Goal: Obtain resource: Obtain resource

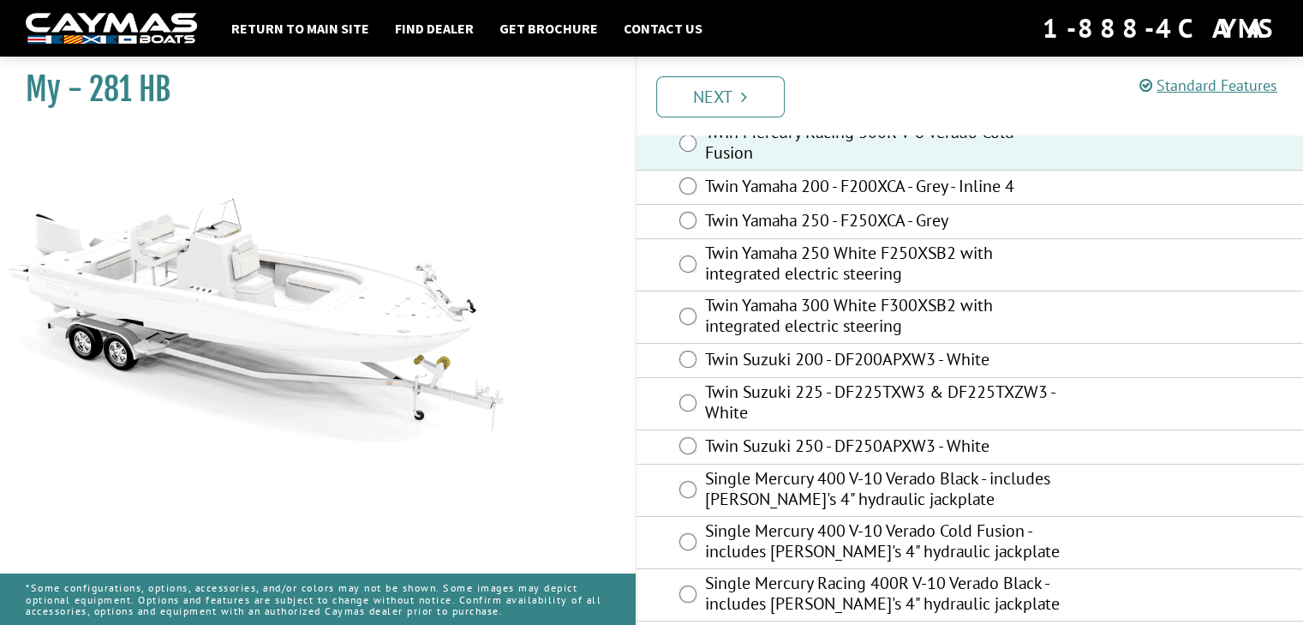
scroll to position [166, 0]
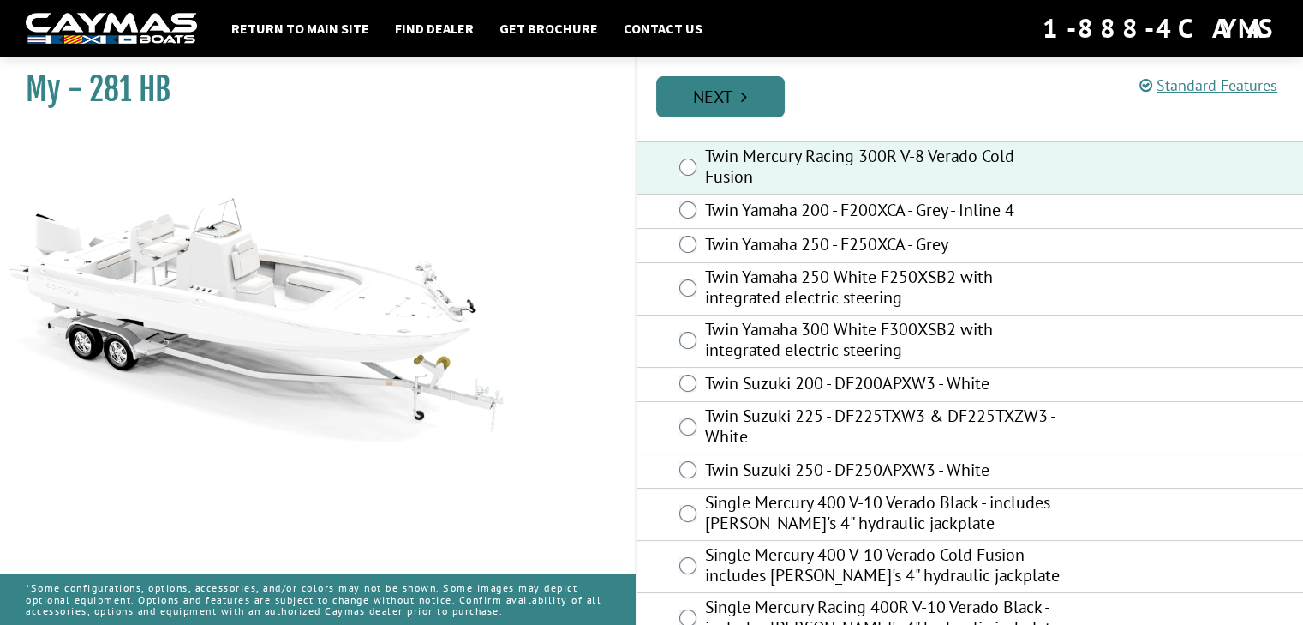
click at [716, 99] on link "Next" at bounding box center [720, 96] width 129 height 41
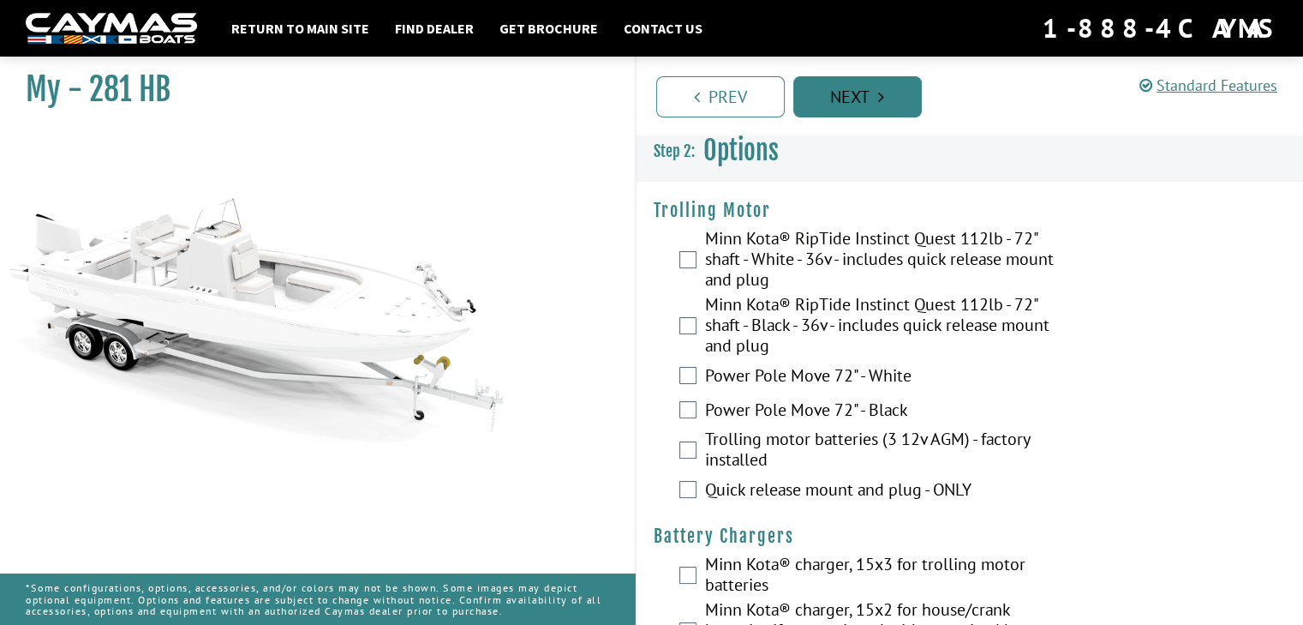
scroll to position [0, 0]
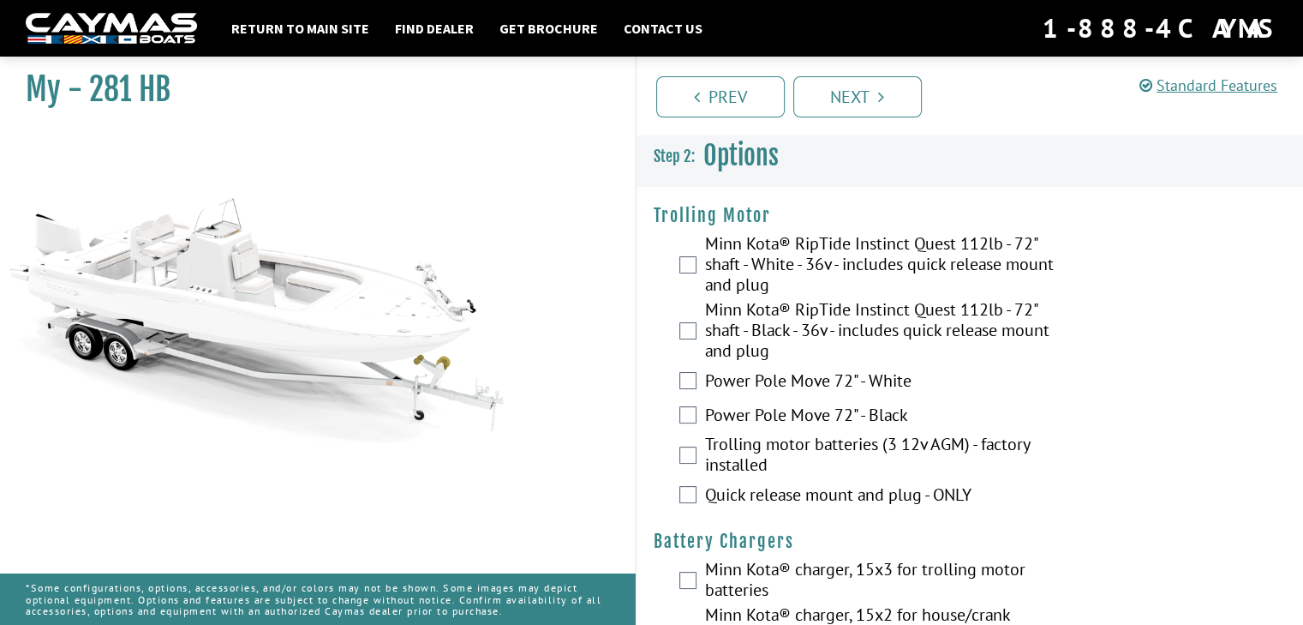
click at [687, 403] on div "Power Pole Move 72" - Black" at bounding box center [970, 416] width 667 height 34
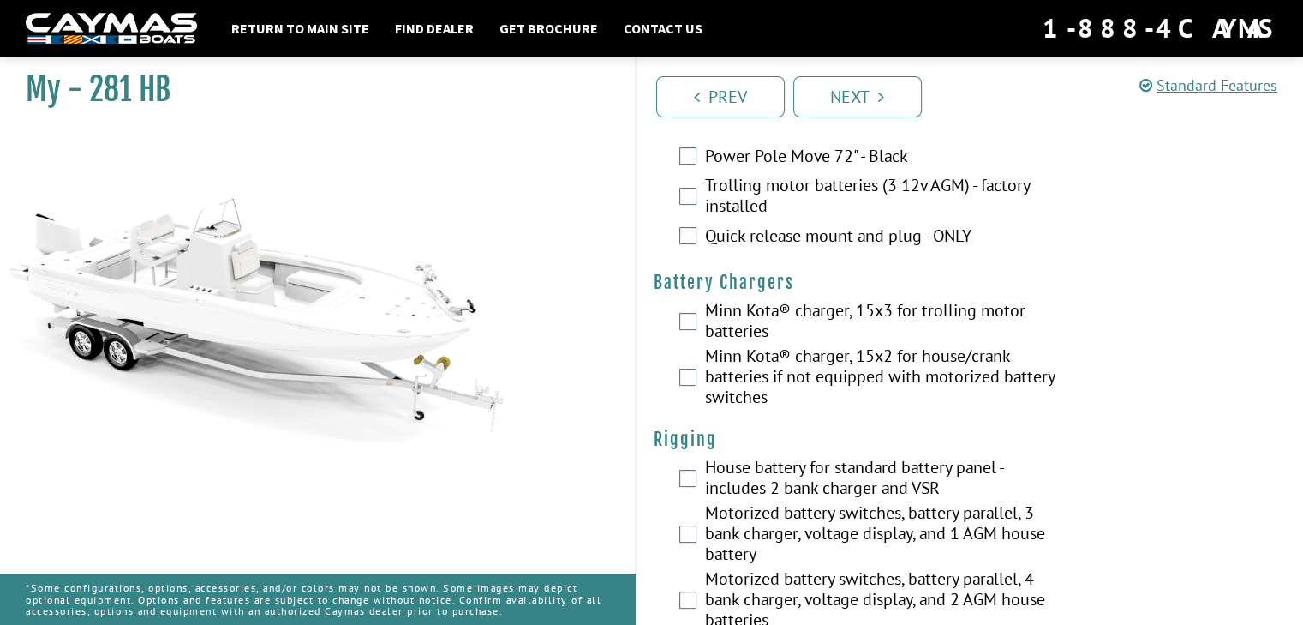
scroll to position [277, 0]
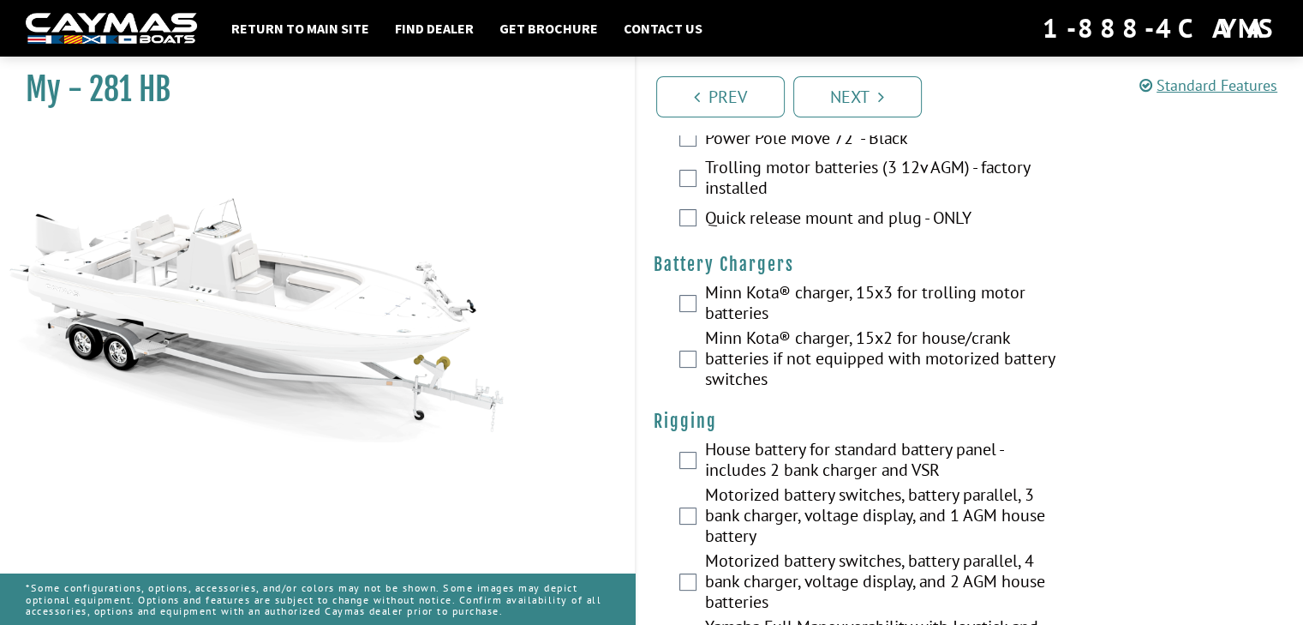
click at [677, 357] on div "Minn Kota® charger, 15x2 for house/crank batteries if not equipped with motoriz…" at bounding box center [970, 360] width 667 height 66
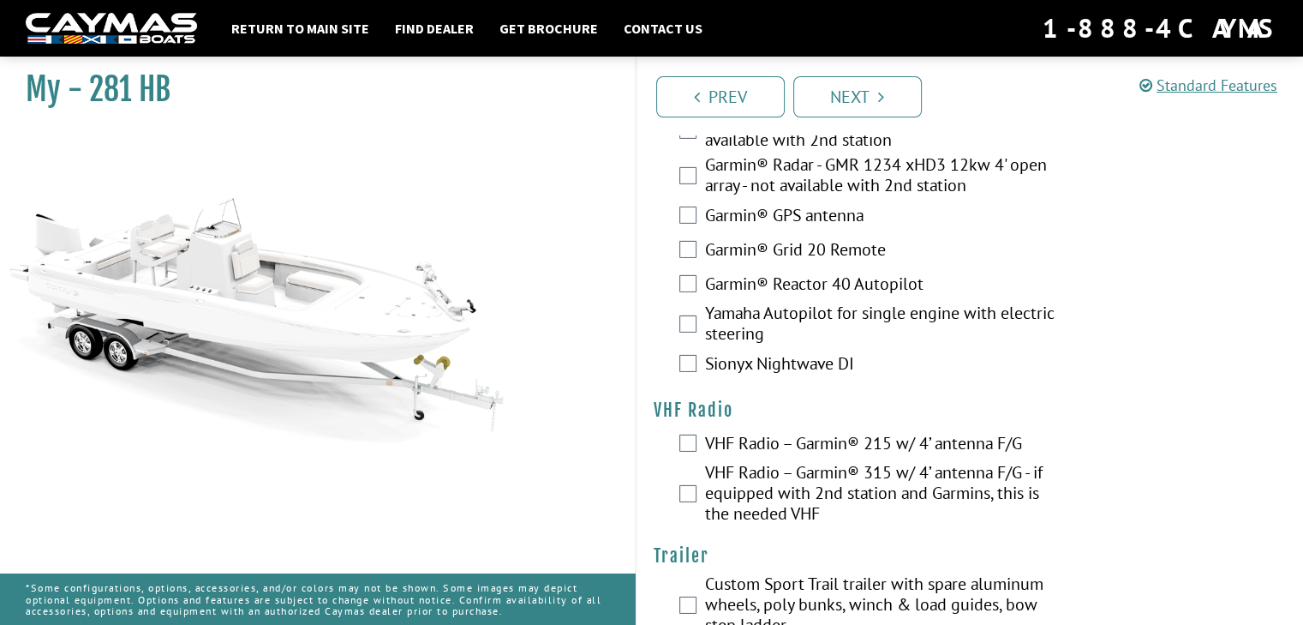
scroll to position [5487, 0]
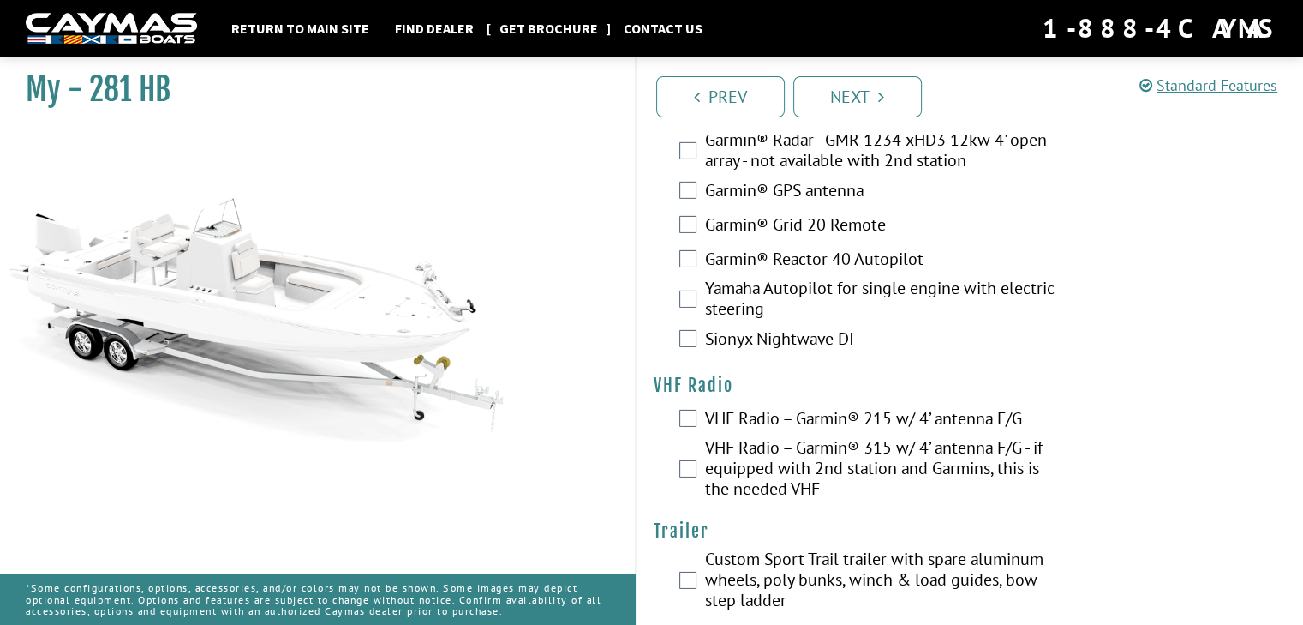
click at [547, 33] on link "Get Brochure" at bounding box center [549, 28] width 116 height 22
